Goal: Task Accomplishment & Management: Manage account settings

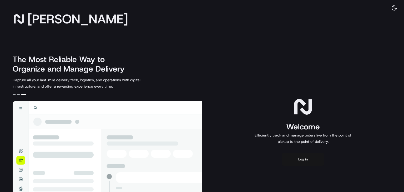
click at [301, 162] on button "Log in" at bounding box center [303, 159] width 42 height 13
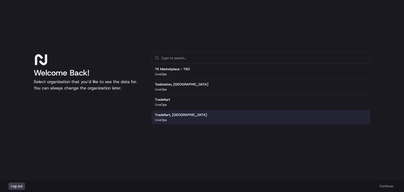
click at [387, 186] on div "Log out Continue" at bounding box center [202, 186] width 404 height 12
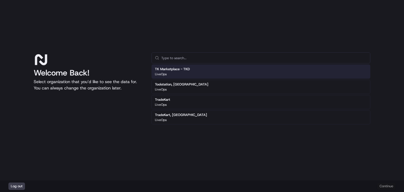
click at [195, 72] on div "TK Marketplace - TKD LiveOps" at bounding box center [261, 71] width 219 height 14
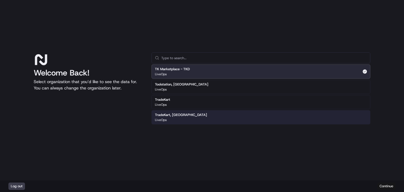
click at [383, 184] on button "Continue" at bounding box center [386, 186] width 18 height 7
